Goal: Task Accomplishment & Management: Manage account settings

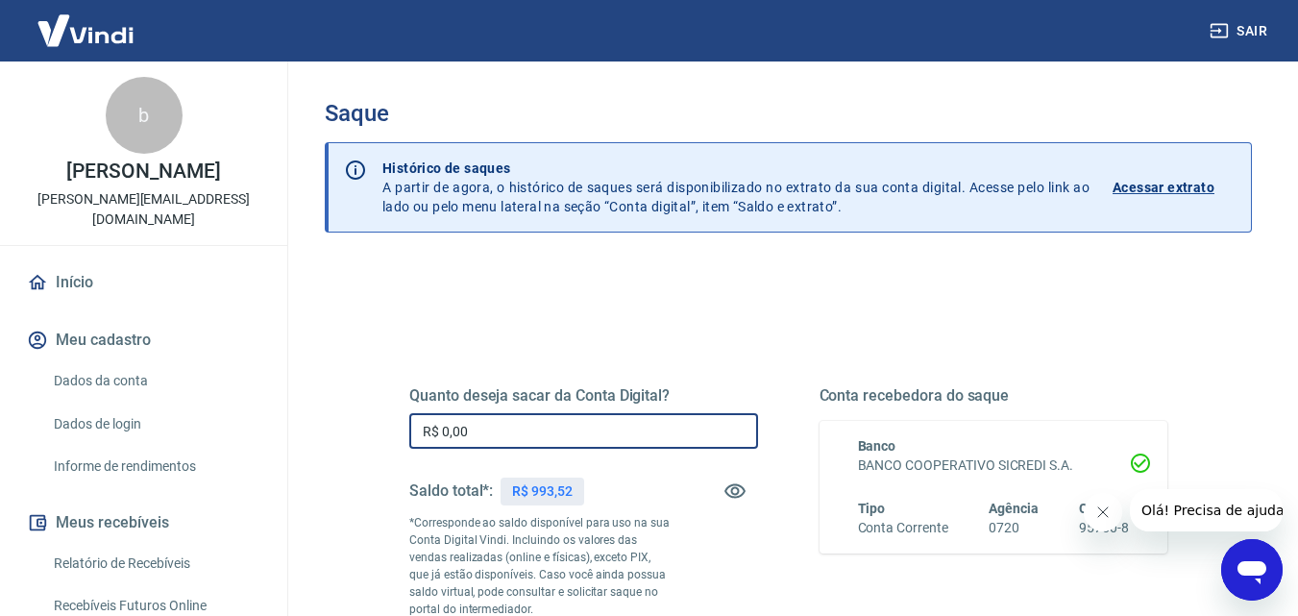
drag, startPoint x: 419, startPoint y: 431, endPoint x: 395, endPoint y: 428, distance: 24.2
click at [395, 428] on div "Quanto deseja sacar da Conta Digital? R$ 0,00 ​ Saldo total*: R$ 993,52 *Corres…" at bounding box center [788, 534] width 804 height 464
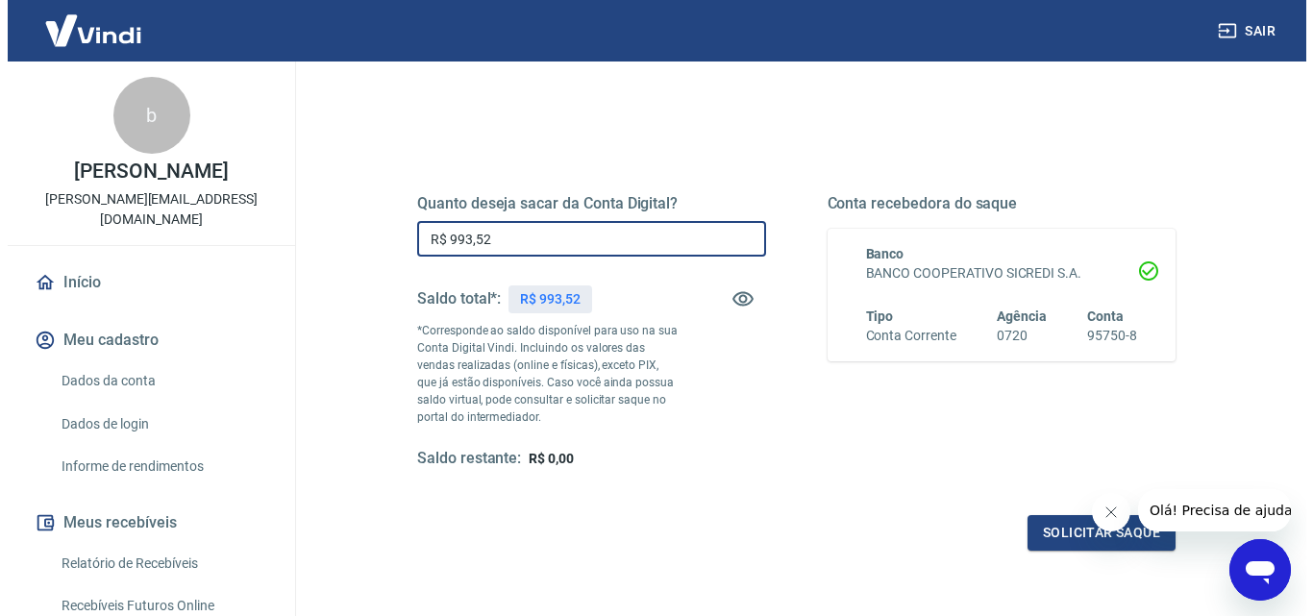
scroll to position [288, 0]
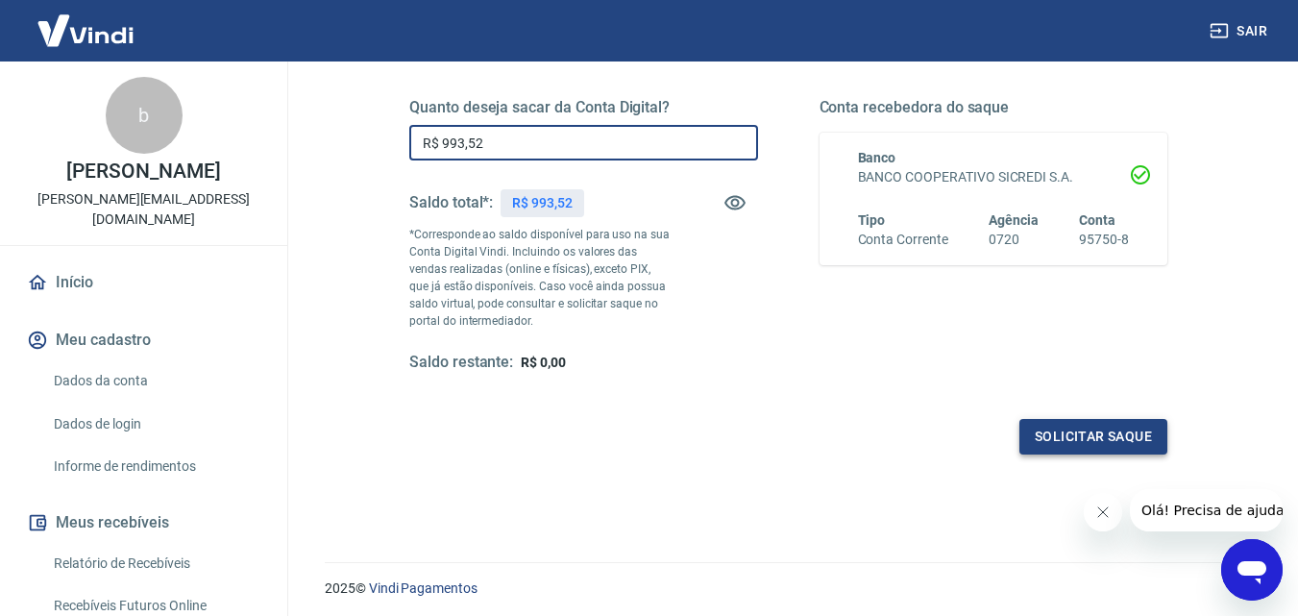
type input "R$ 993,52"
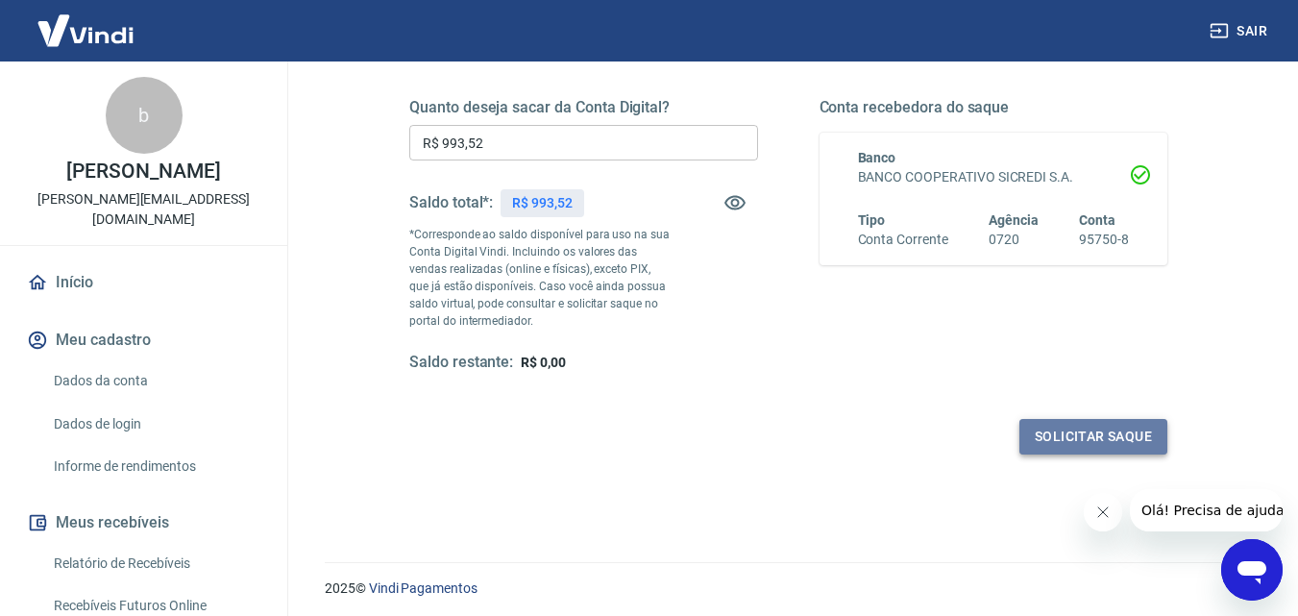
click at [1041, 436] on button "Solicitar saque" at bounding box center [1094, 437] width 148 height 36
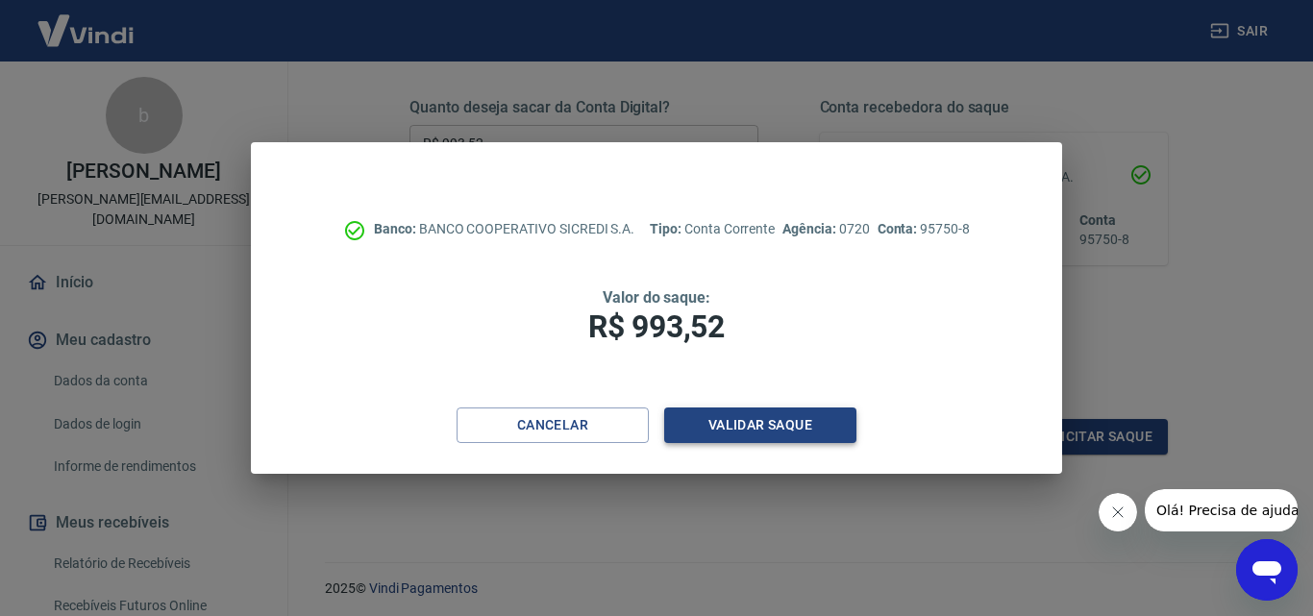
click at [795, 423] on button "Validar saque" at bounding box center [760, 425] width 192 height 36
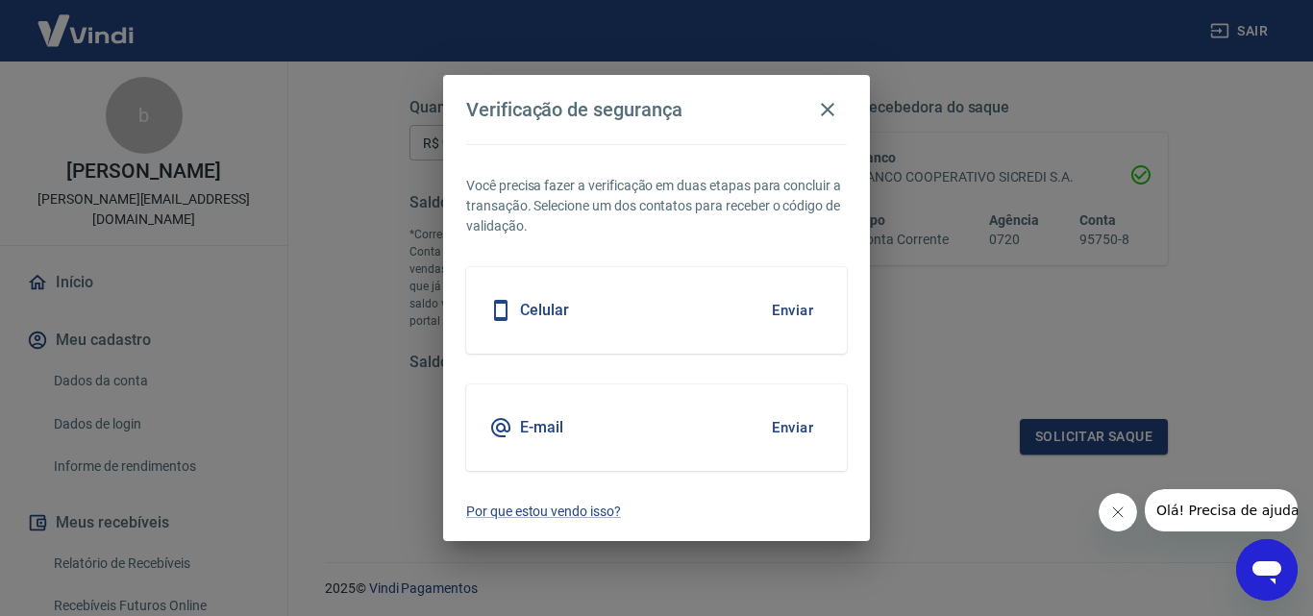
click at [780, 426] on button "Enviar" at bounding box center [792, 427] width 62 height 40
click at [1115, 511] on icon "Fechar mensagem da empresa" at bounding box center [1116, 512] width 15 height 15
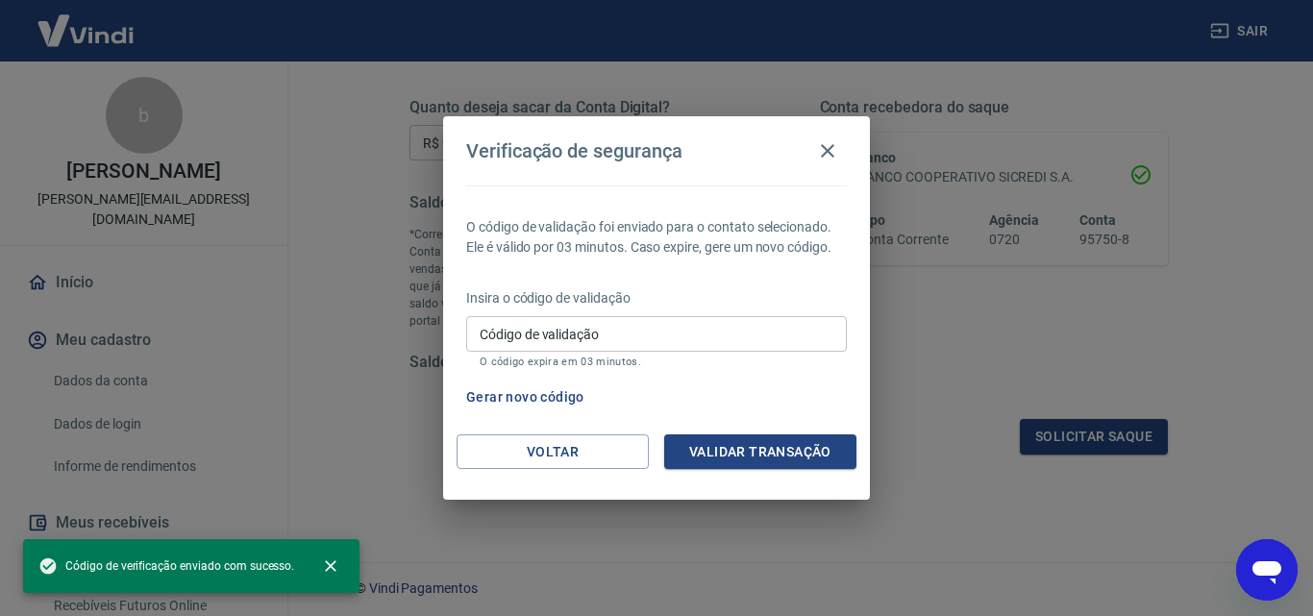
drag, startPoint x: 769, startPoint y: 331, endPoint x: 776, endPoint y: 313, distance: 18.6
click at [769, 331] on input "Código de validação" at bounding box center [656, 334] width 381 height 36
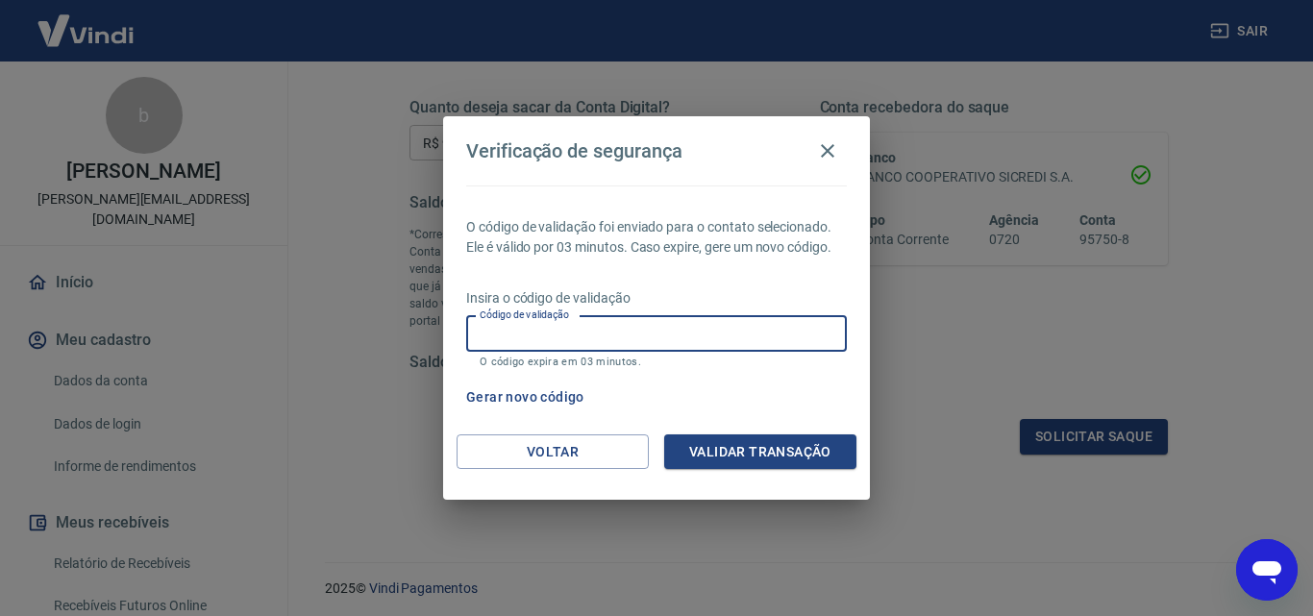
paste input "337974"
type input "337974"
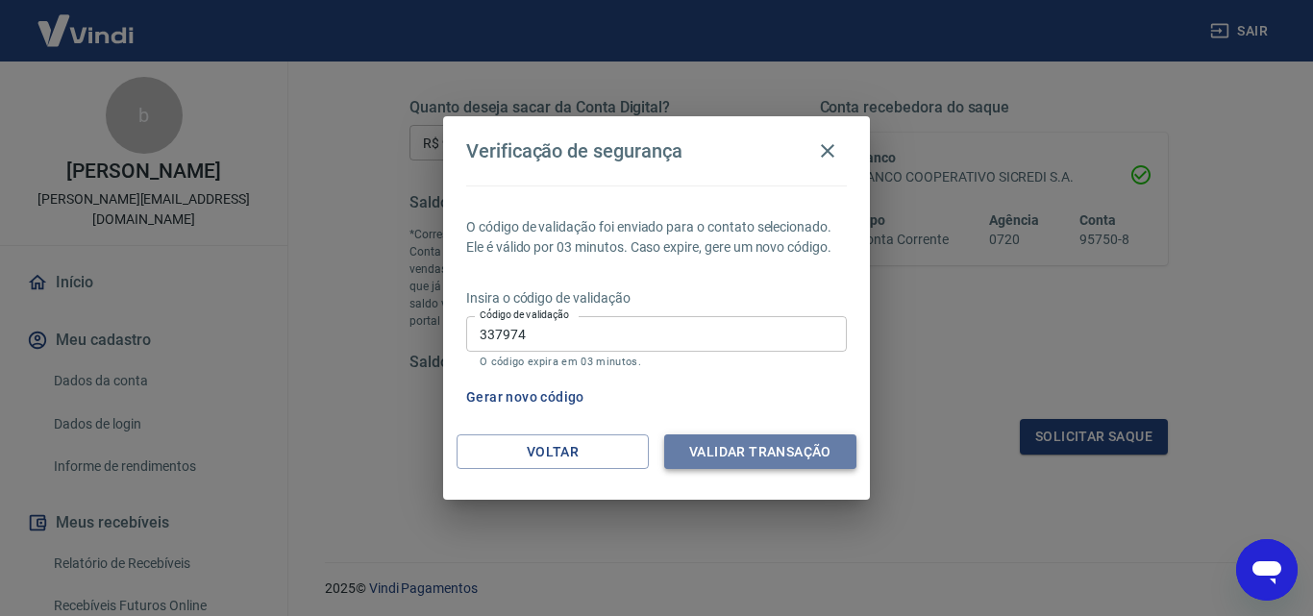
click at [753, 451] on button "Validar transação" at bounding box center [760, 452] width 192 height 36
